Goal: Task Accomplishment & Management: Complete application form

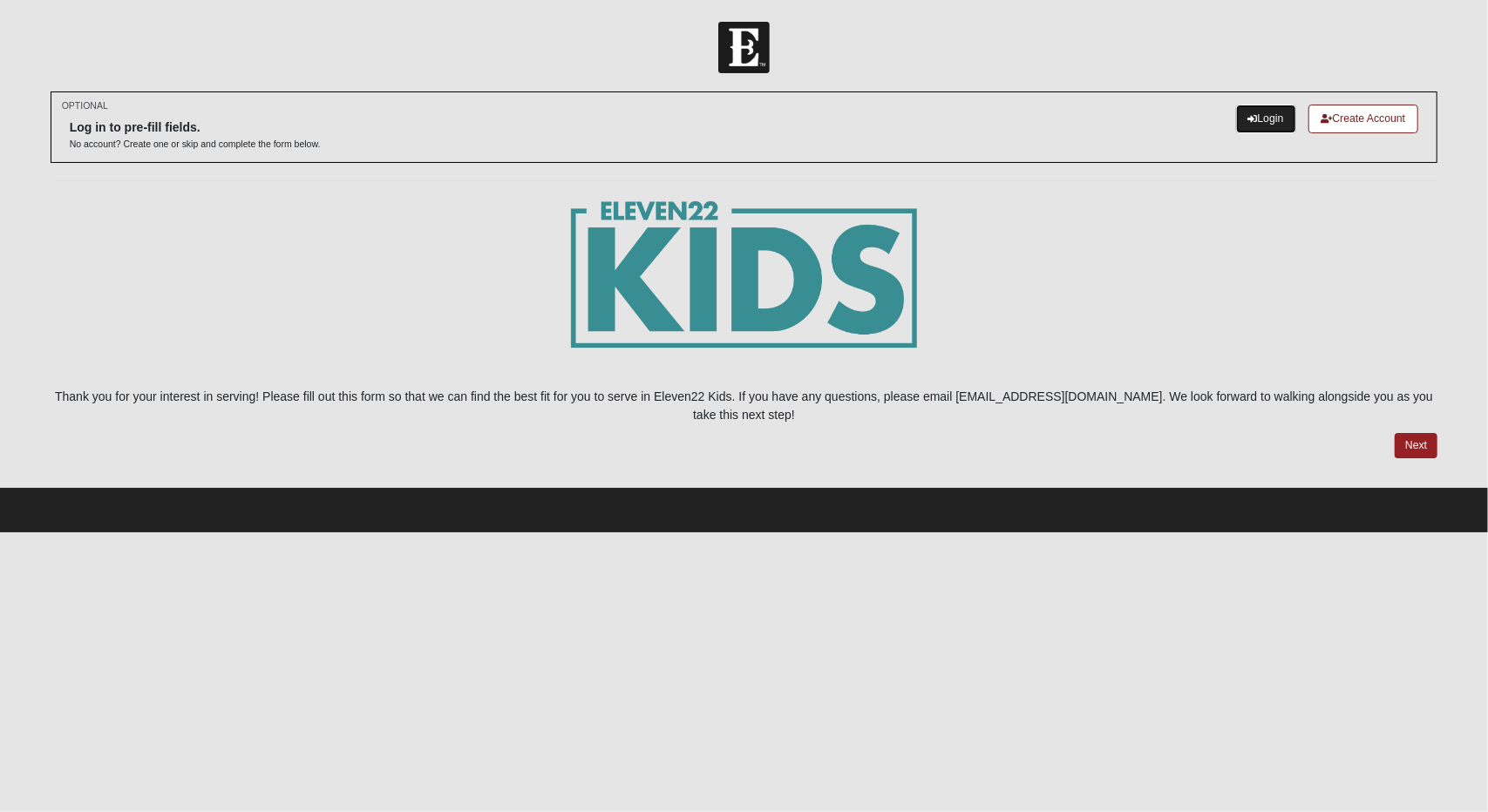
click at [1261, 124] on link "Login" at bounding box center [1266, 119] width 60 height 29
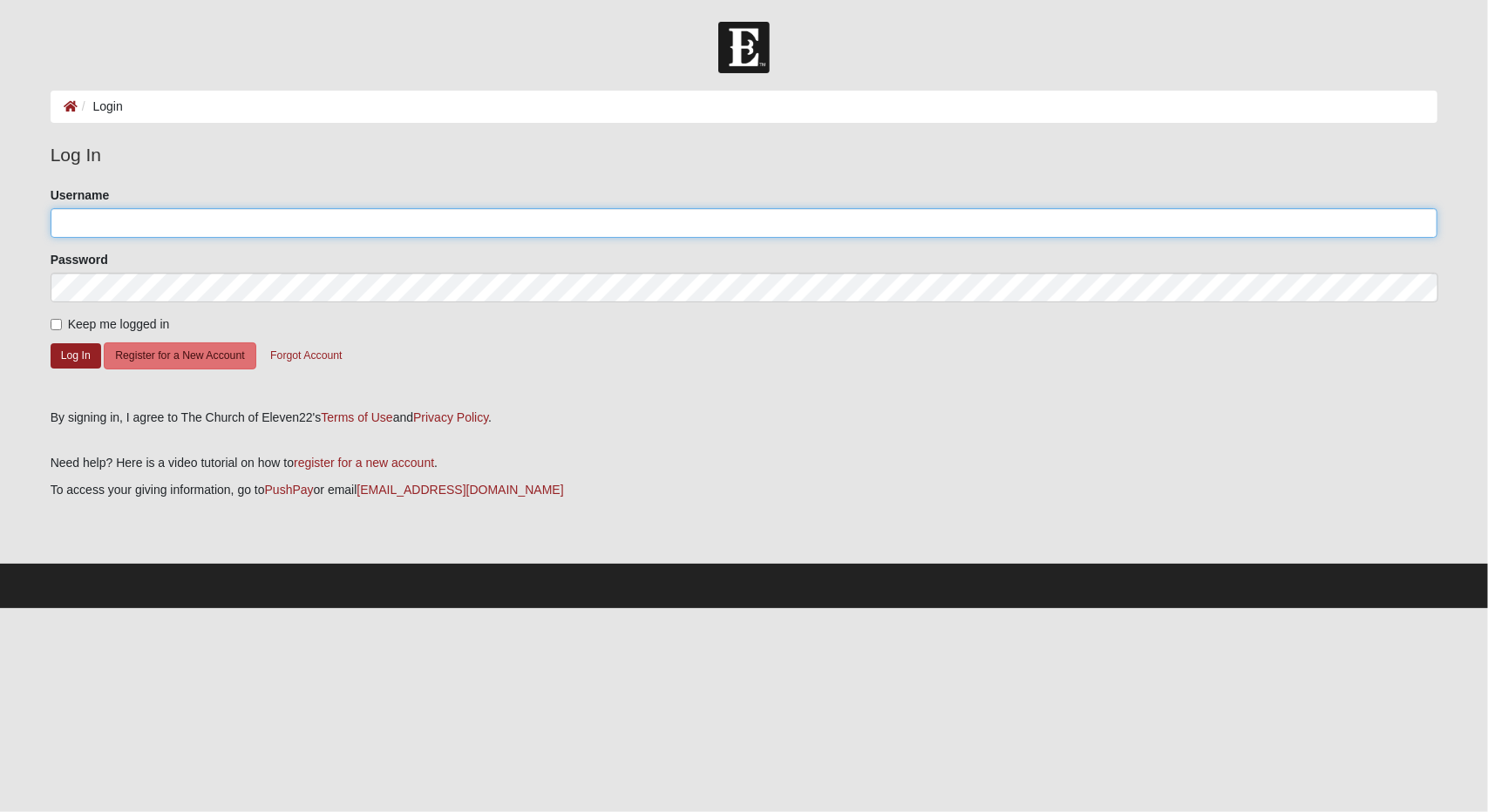
click at [106, 215] on input "Username" at bounding box center [744, 222] width 1388 height 30
type input "carla.bates12@gmail.com"
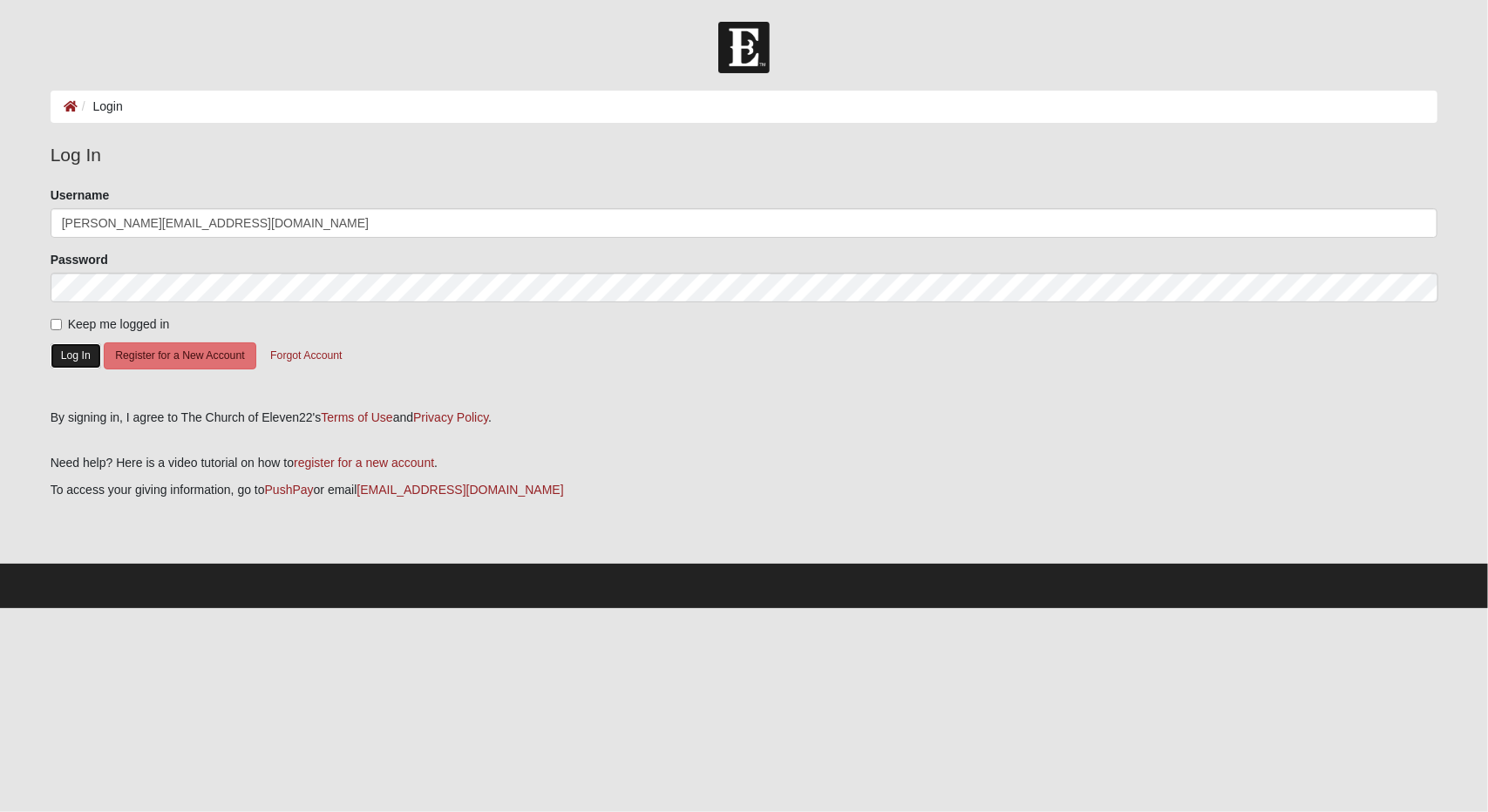
click at [68, 353] on button "Log In" at bounding box center [75, 356] width 50 height 25
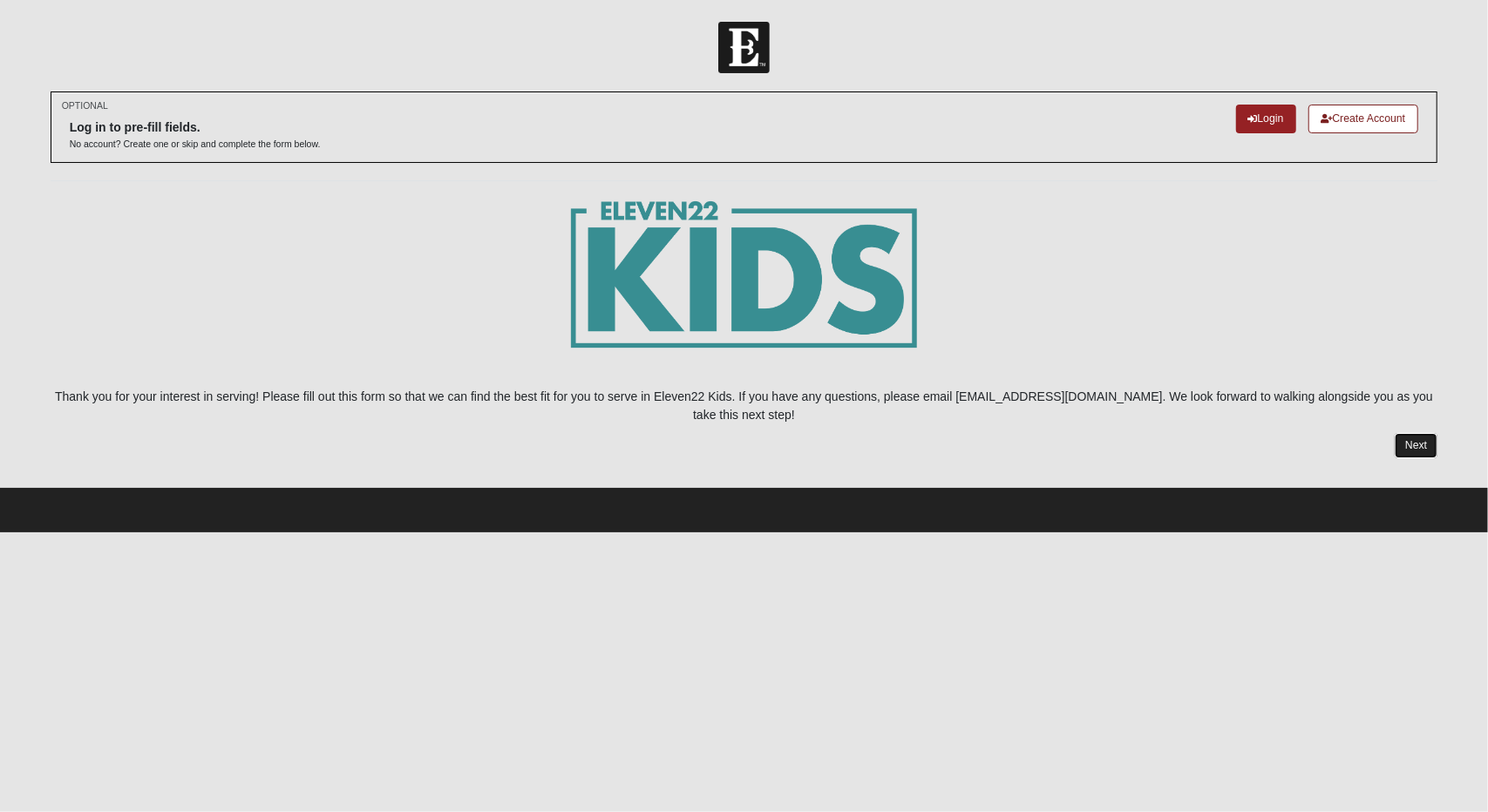
click at [1406, 433] on link "Next" at bounding box center [1416, 445] width 43 height 25
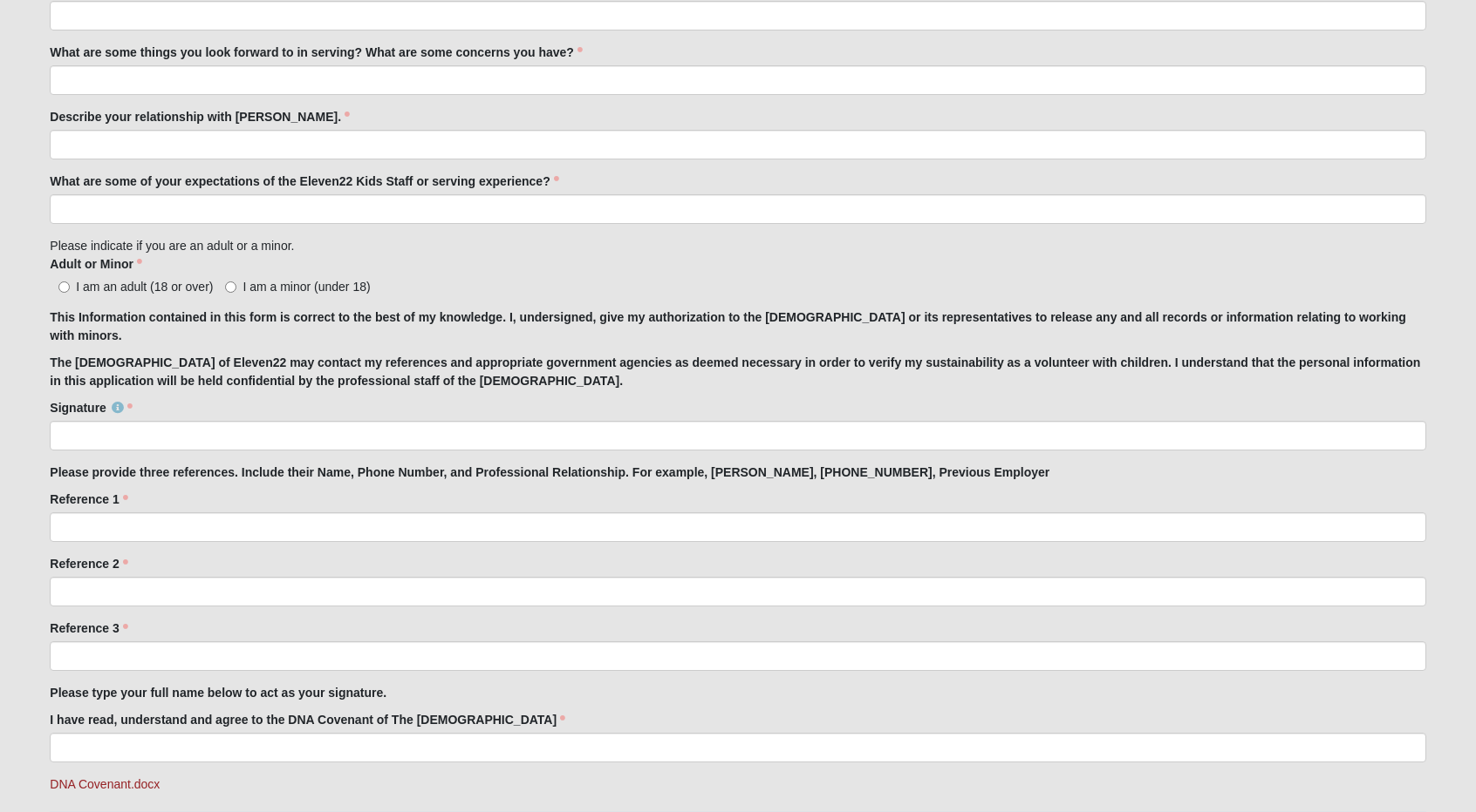
scroll to position [1081, 0]
